Goal: Transaction & Acquisition: Subscribe to service/newsletter

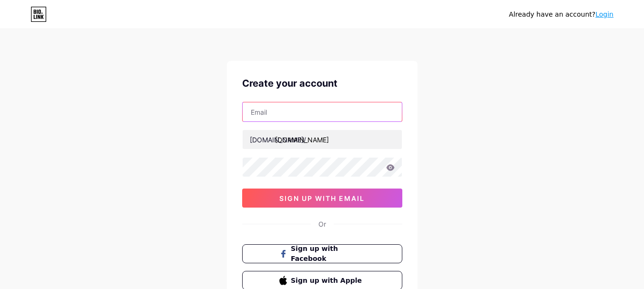
type input "[EMAIL_ADDRESS][DOMAIN_NAME]"
click at [298, 111] on input "text" at bounding box center [322, 111] width 159 height 19
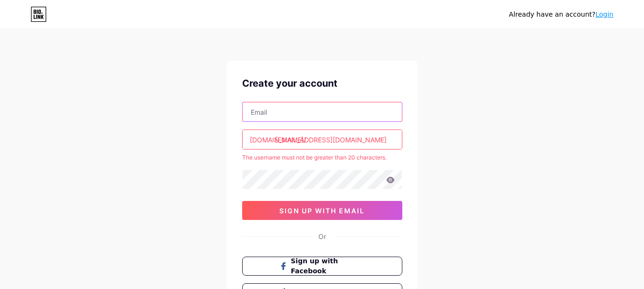
paste input "[EMAIL_ADDRESS][DOMAIN_NAME]"
type input "[EMAIL_ADDRESS][DOMAIN_NAME]"
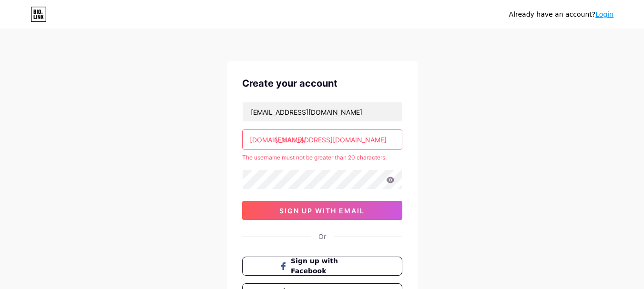
drag, startPoint x: 366, startPoint y: 136, endPoint x: 146, endPoint y: 153, distance: 221.3
click at [146, 153] on div "Already have an account? Login Create your account [EMAIL_ADDRESS][DOMAIN_NAME]…" at bounding box center [322, 188] width 644 height 377
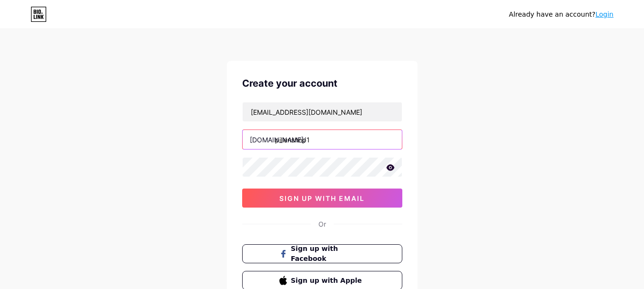
type input "pillenshop1"
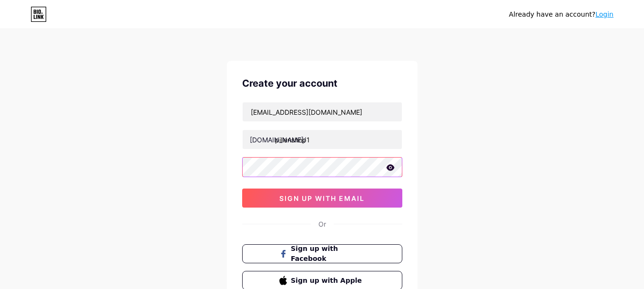
click at [91, 157] on div "Already have an account? Login Create your account [EMAIL_ADDRESS][DOMAIN_NAME]…" at bounding box center [322, 182] width 644 height 365
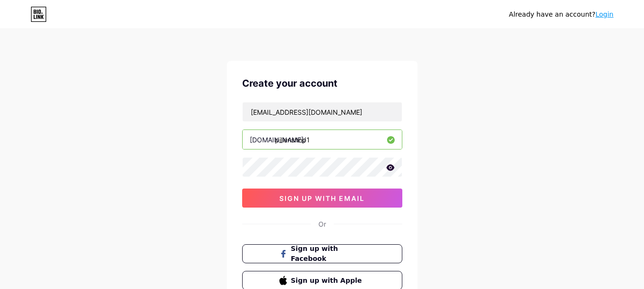
click at [0, 126] on div "Already have an account? Login Create your account [EMAIL_ADDRESS][DOMAIN_NAME]…" at bounding box center [322, 182] width 644 height 365
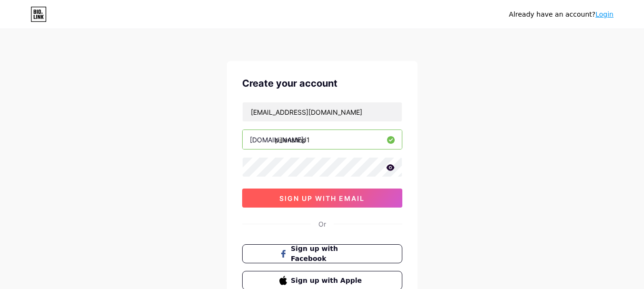
click at [266, 196] on button "sign up with email" at bounding box center [322, 198] width 160 height 19
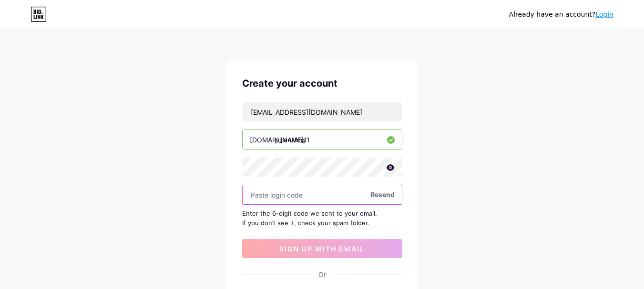
paste input "778541"
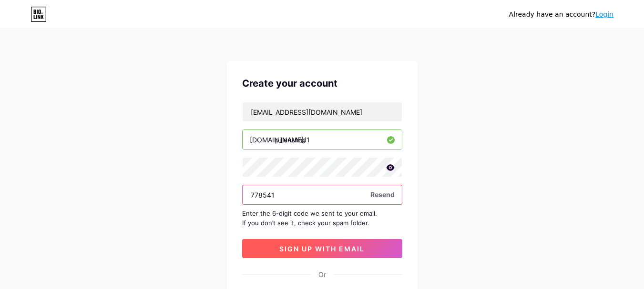
type input "778541"
drag, startPoint x: 308, startPoint y: 250, endPoint x: 308, endPoint y: 244, distance: 6.7
click at [308, 250] on span "sign up with email" at bounding box center [321, 249] width 85 height 8
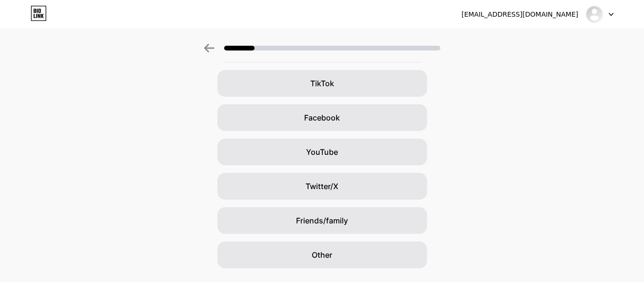
scroll to position [129, 0]
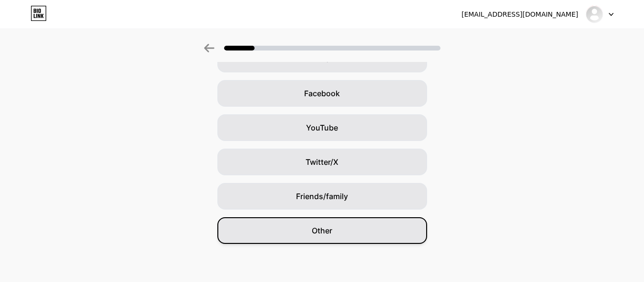
click at [319, 230] on span "Other" at bounding box center [322, 230] width 20 height 11
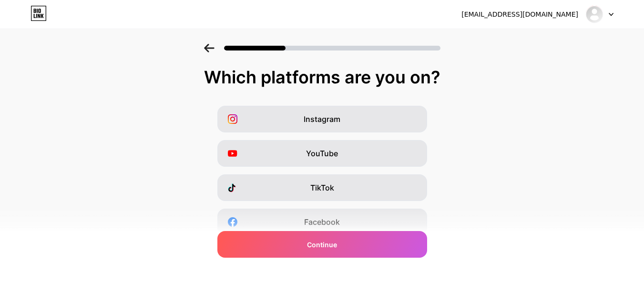
click at [545, 16] on div "[EMAIL_ADDRESS][DOMAIN_NAME]" at bounding box center [519, 15] width 117 height 10
click at [540, 15] on div "[EMAIL_ADDRESS][DOMAIN_NAME]" at bounding box center [519, 15] width 117 height 10
click at [614, 12] on div "[EMAIL_ADDRESS][DOMAIN_NAME] Logout" at bounding box center [322, 14] width 644 height 17
click at [605, 18] on div at bounding box center [600, 14] width 28 height 17
click at [477, 103] on div "Which platforms are you on? Instagram YouTube TikTok Facebook Twitter/X Buy Me …" at bounding box center [322, 220] width 644 height 305
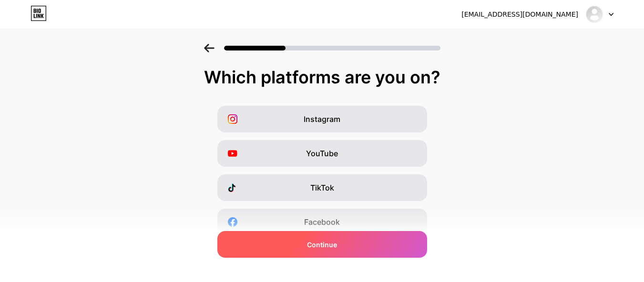
click at [320, 246] on span "Continue" at bounding box center [322, 245] width 30 height 10
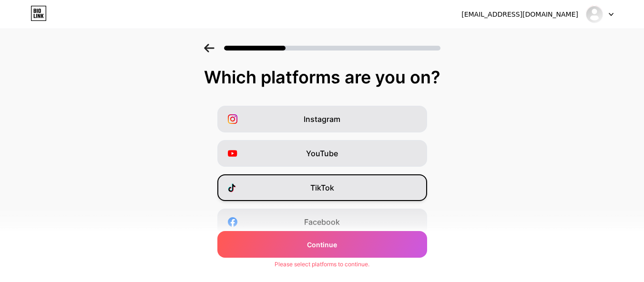
scroll to position [176, 0]
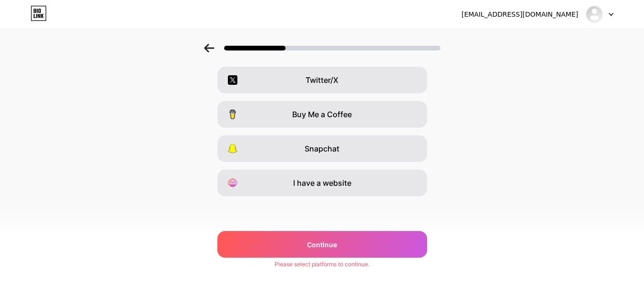
click at [381, 190] on div "I have a website" at bounding box center [322, 183] width 210 height 27
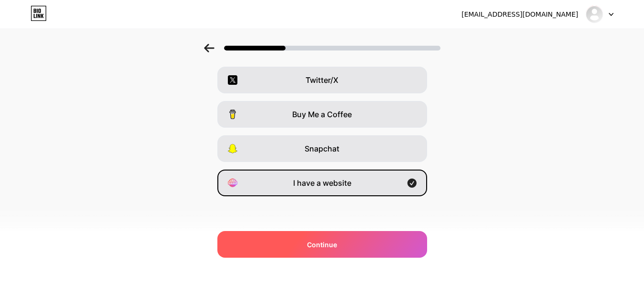
click at [327, 250] on div "Continue" at bounding box center [322, 244] width 210 height 27
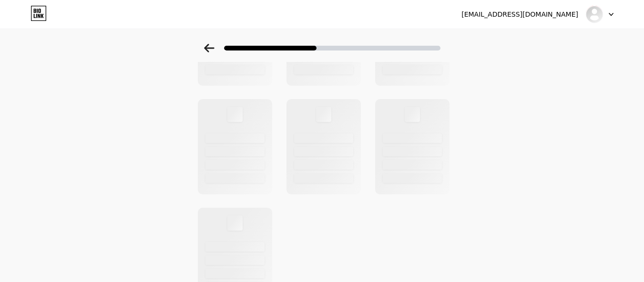
scroll to position [394, 0]
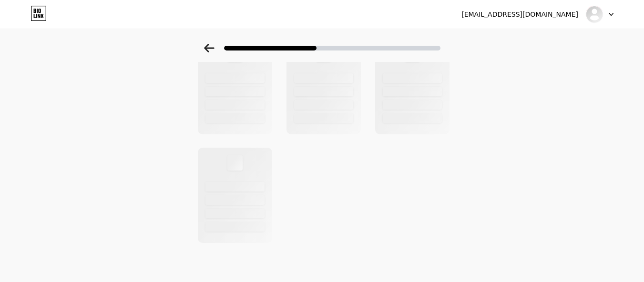
click at [558, 4] on div "[EMAIL_ADDRESS][DOMAIN_NAME] Logout" at bounding box center [322, 14] width 644 height 29
click at [559, 13] on div "[EMAIL_ADDRESS][DOMAIN_NAME]" at bounding box center [519, 15] width 117 height 10
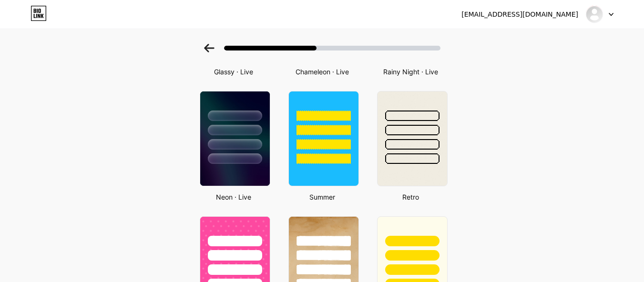
click at [610, 14] on icon at bounding box center [611, 14] width 4 height 2
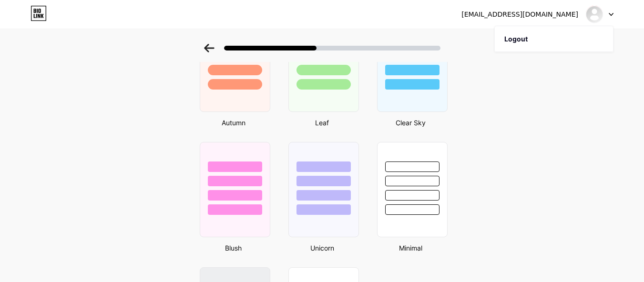
scroll to position [762, 0]
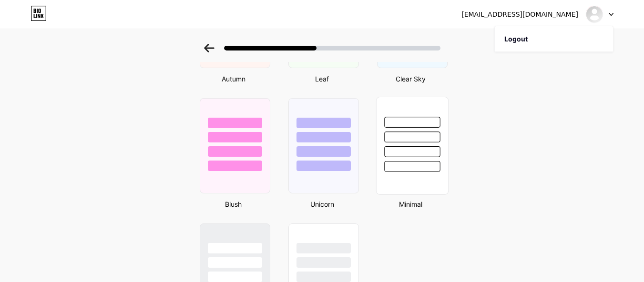
click at [416, 182] on div at bounding box center [412, 146] width 72 height 98
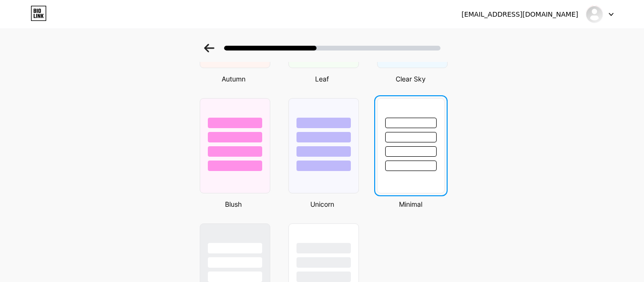
scroll to position [0, 0]
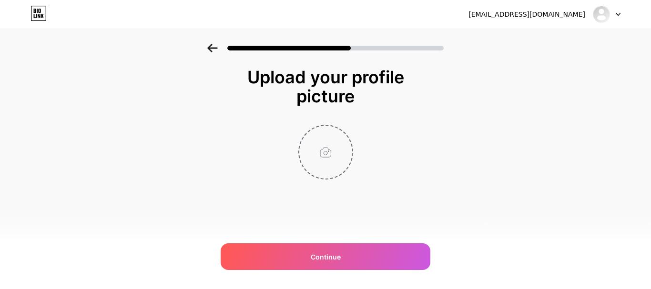
click at [322, 174] on input "file" at bounding box center [325, 152] width 53 height 53
type input "C:\fakepath\[DOMAIN_NAME]_img(150x150) (1).jpg"
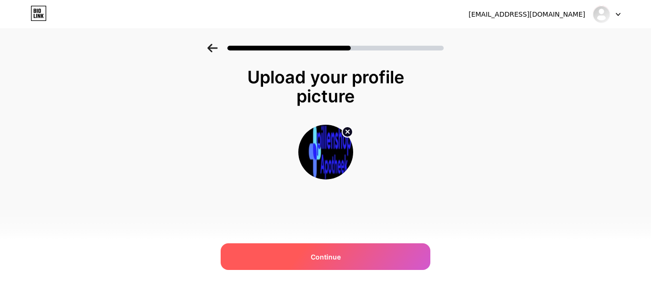
click at [345, 257] on div "Continue" at bounding box center [326, 257] width 210 height 27
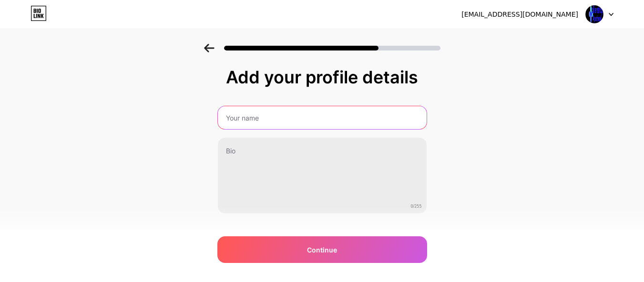
click at [339, 111] on input "text" at bounding box center [322, 117] width 209 height 23
drag, startPoint x: 315, startPoint y: 112, endPoint x: 304, endPoint y: 114, distance: 12.1
click at [304, 114] on input "Pillen Shop -" at bounding box center [321, 117] width 211 height 23
paste input "[MEDICAL_DATA] 40 mg bij erectiestoornissen"
click at [302, 119] on input "Pillen Shop - [MEDICAL_DATA] 40 mg bij erectiestoornissen" at bounding box center [321, 117] width 211 height 23
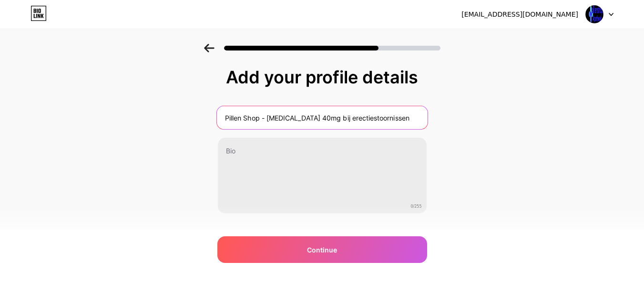
click at [308, 122] on input "Pillen Shop - [MEDICAL_DATA] 40mg bij erectiestoornissen" at bounding box center [321, 117] width 211 height 23
click at [344, 120] on input "Pillen Shop - [MEDICAL_DATA] 40mg Kopen bij erectiestoornissen" at bounding box center [321, 117] width 211 height 23
click at [335, 122] on input "Pillen Shop - [MEDICAL_DATA] 40mg Kopen bij Erectiestoornissen" at bounding box center [321, 117] width 211 height 23
type input "Pillen Shop - [MEDICAL_DATA] 40mg Kopen Bij Erectiestoornissen"
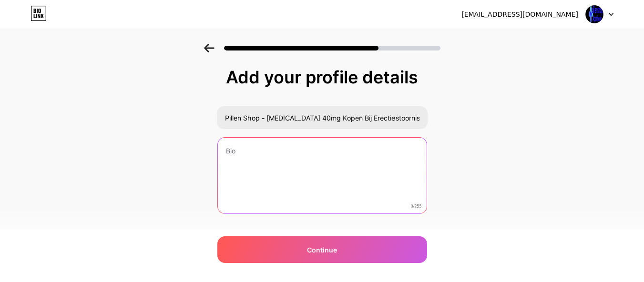
click at [327, 148] on textarea at bounding box center [322, 176] width 209 height 77
paste textarea "Pillen Shop, onze online apotheek gevestigd in [GEOGRAPHIC_DATA], biedt [MEDICA…"
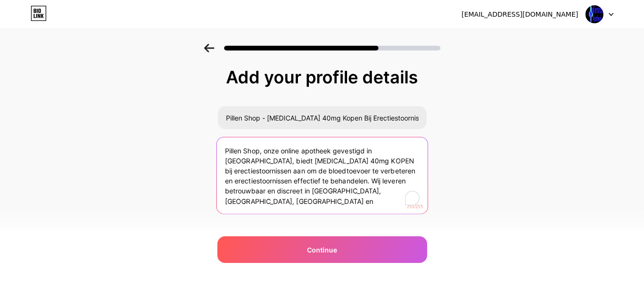
click at [309, 162] on textarea "Pillen Shop, onze online apotheek gevestigd in [GEOGRAPHIC_DATA], biedt [MEDICA…" at bounding box center [321, 176] width 211 height 78
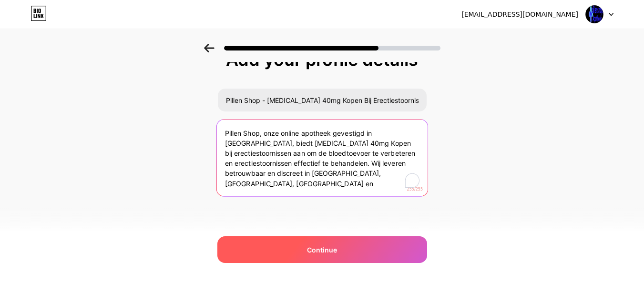
type textarea "Pillen Shop, onze online apotheek gevestigd in [GEOGRAPHIC_DATA], biedt [MEDICA…"
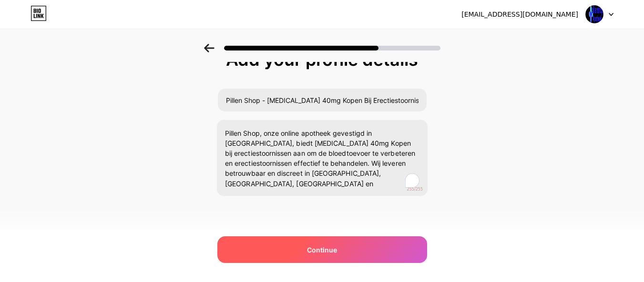
click at [333, 257] on div "Continue" at bounding box center [322, 249] width 210 height 27
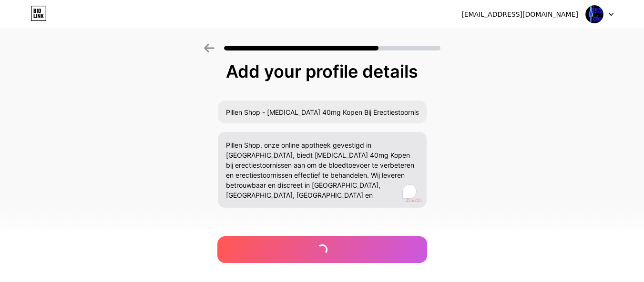
scroll to position [0, 0]
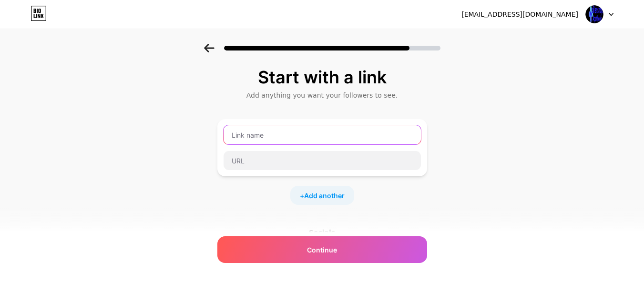
click at [302, 137] on input "text" at bounding box center [321, 134] width 197 height 19
type input "Visit Us:"
click at [297, 150] on div "Visit Us:" at bounding box center [322, 148] width 198 height 46
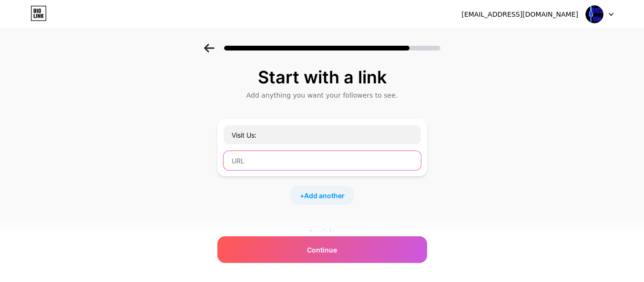
click at [275, 156] on input "text" at bounding box center [321, 160] width 197 height 19
click at [323, 162] on input "text" at bounding box center [321, 160] width 197 height 19
paste input "Pillen Shop, onze online apotheek gevestigd in [GEOGRAPHIC_DATA], biedt [MEDICA…"
type input "Pillen Shop, onze online apotheek gevestigd in [GEOGRAPHIC_DATA], biedt [MEDICA…"
paste input "[URL][DOMAIN_NAME]"
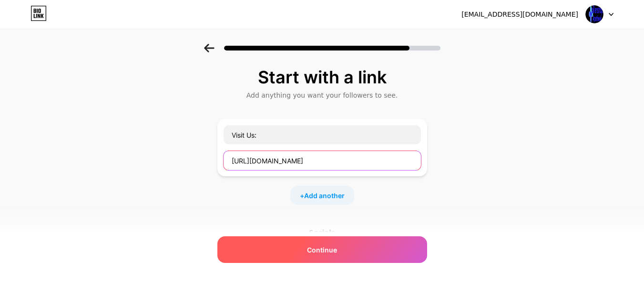
type input "[URL][DOMAIN_NAME]"
click at [306, 252] on div "Continue" at bounding box center [322, 249] width 210 height 27
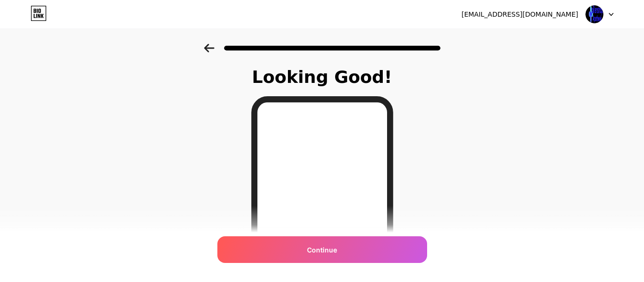
click at [306, 252] on div "Continue" at bounding box center [322, 249] width 210 height 27
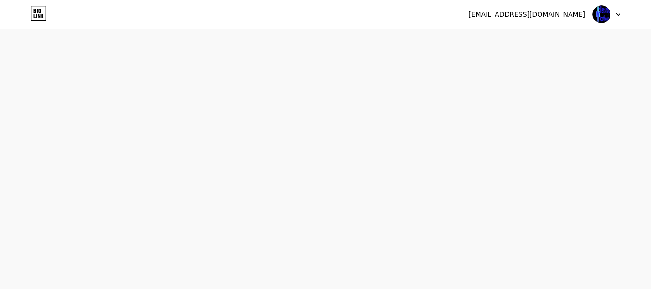
click at [578, 14] on div "[EMAIL_ADDRESS][DOMAIN_NAME]" at bounding box center [526, 15] width 117 height 10
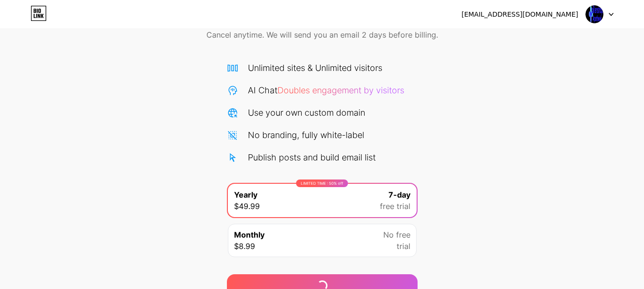
scroll to position [94, 0]
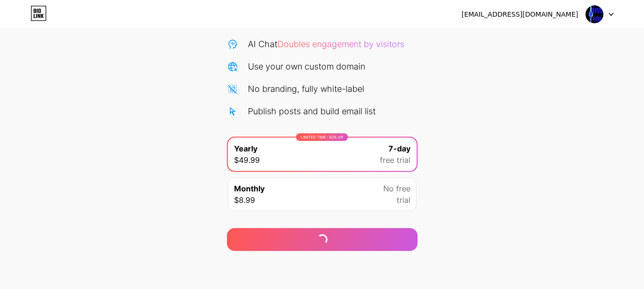
click at [608, 11] on div at bounding box center [600, 14] width 28 height 17
click at [527, 13] on div "[EMAIL_ADDRESS][DOMAIN_NAME]" at bounding box center [519, 15] width 117 height 10
click at [477, 172] on div "Start your 7 day free trial Cancel anytime. We will send you an email 2 days be…" at bounding box center [322, 100] width 644 height 302
click at [337, 198] on div "Monthly $8.99 No free trial" at bounding box center [322, 194] width 189 height 33
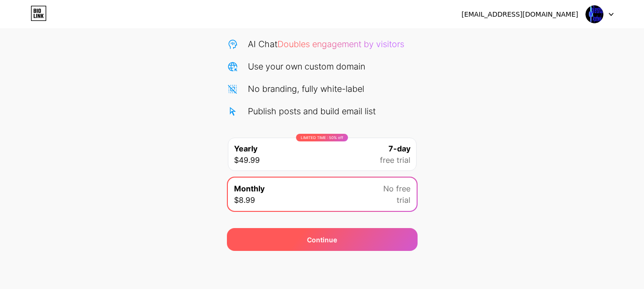
click at [326, 242] on div "Continue" at bounding box center [322, 240] width 30 height 10
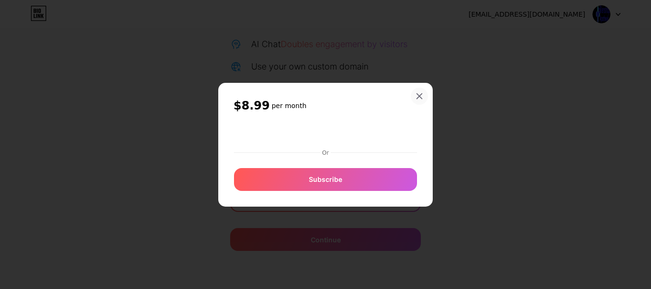
click at [422, 93] on icon at bounding box center [420, 96] width 8 height 8
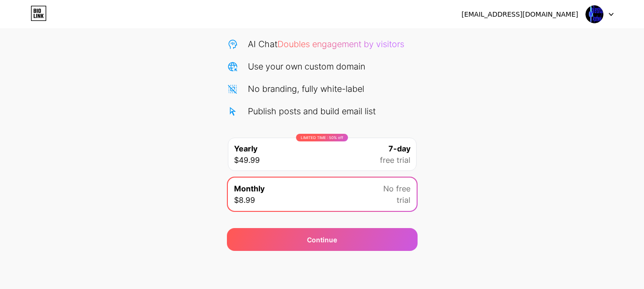
click at [313, 154] on div "LIMITED TIME : 50% off Yearly $49.99 7-day free trial" at bounding box center [322, 154] width 189 height 33
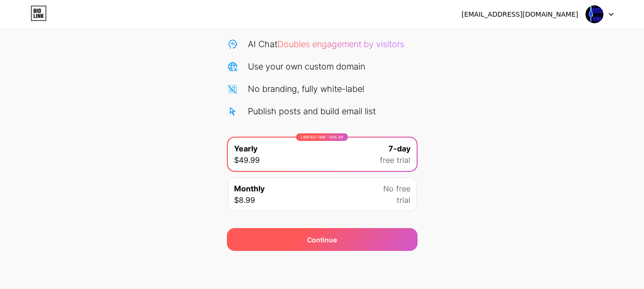
click at [304, 234] on div "Continue" at bounding box center [322, 239] width 191 height 23
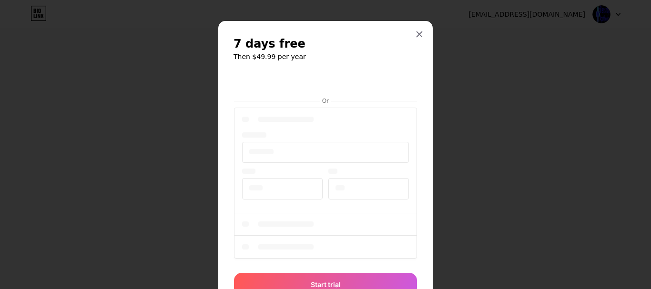
scroll to position [43, 0]
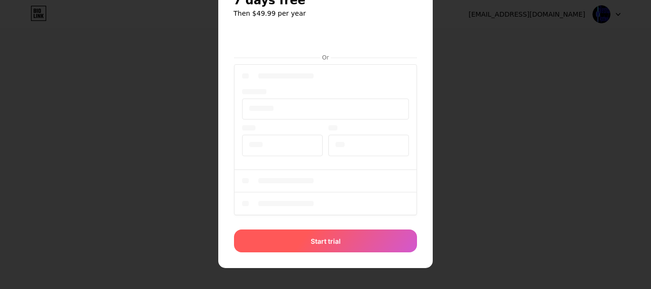
click at [327, 244] on span "Start trial" at bounding box center [326, 241] width 30 height 10
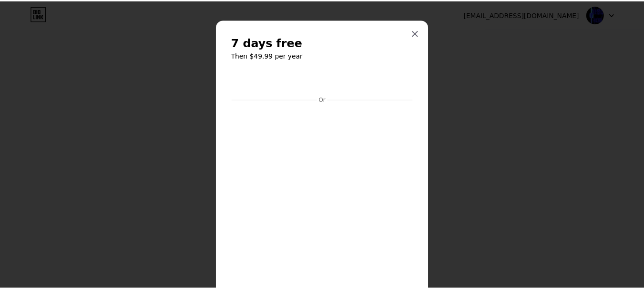
scroll to position [0, 0]
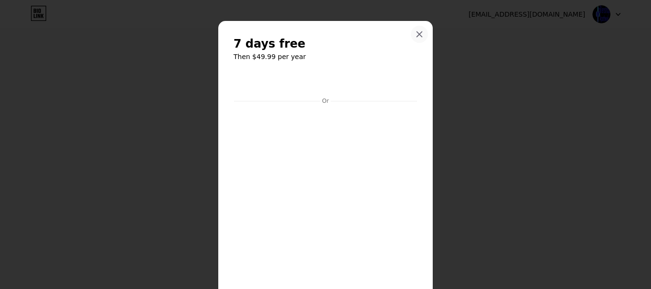
click at [414, 26] on div at bounding box center [419, 34] width 17 height 17
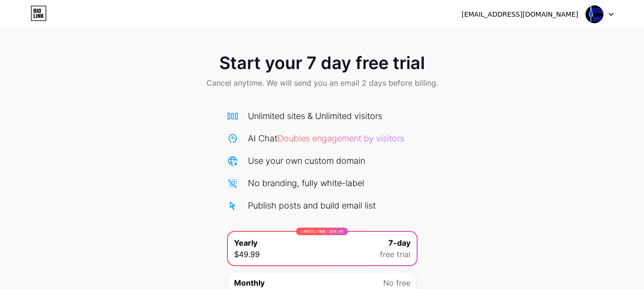
click at [32, 13] on icon at bounding box center [38, 13] width 16 height 15
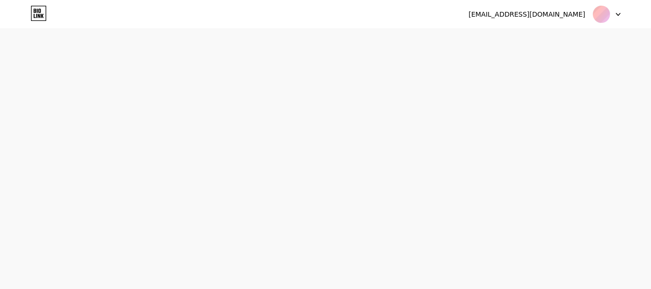
click at [534, 17] on div "[EMAIL_ADDRESS][DOMAIN_NAME]" at bounding box center [526, 15] width 117 height 10
click at [616, 19] on div "[EMAIL_ADDRESS][DOMAIN_NAME] Logout" at bounding box center [322, 14] width 644 height 17
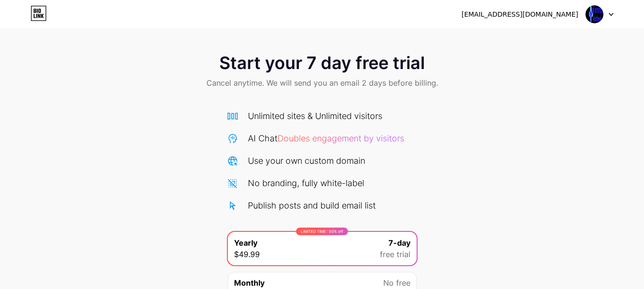
click at [604, 18] on div at bounding box center [600, 14] width 28 height 17
click at [523, 14] on div "[EMAIL_ADDRESS][DOMAIN_NAME]" at bounding box center [519, 15] width 117 height 10
